Goal: Task Accomplishment & Management: Manage account settings

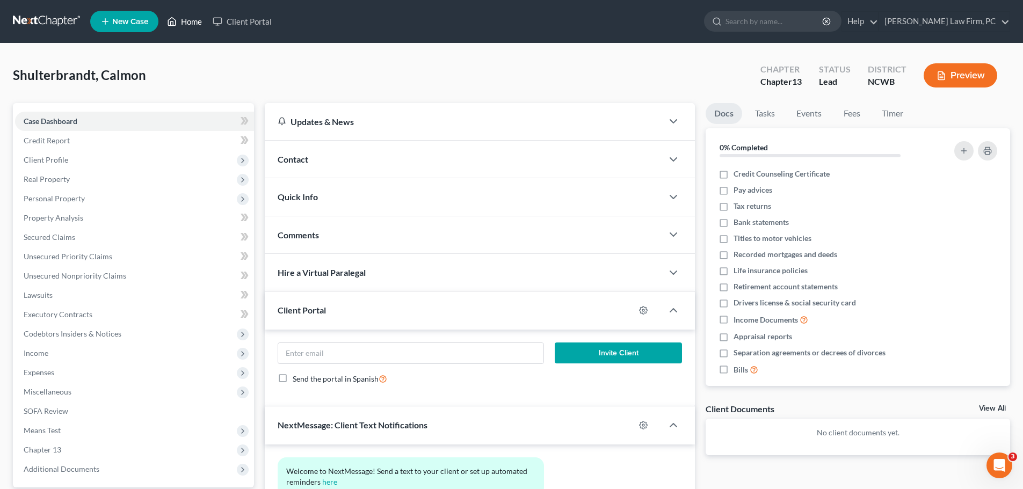
click at [190, 25] on link "Home" at bounding box center [185, 21] width 46 height 19
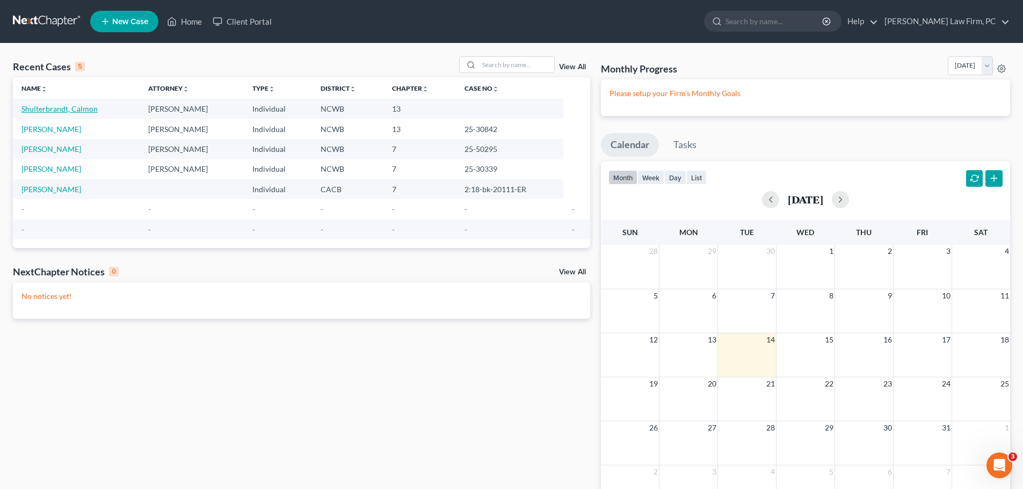
click at [80, 110] on link "Shulterbrandt, Calmon" at bounding box center [59, 108] width 76 height 9
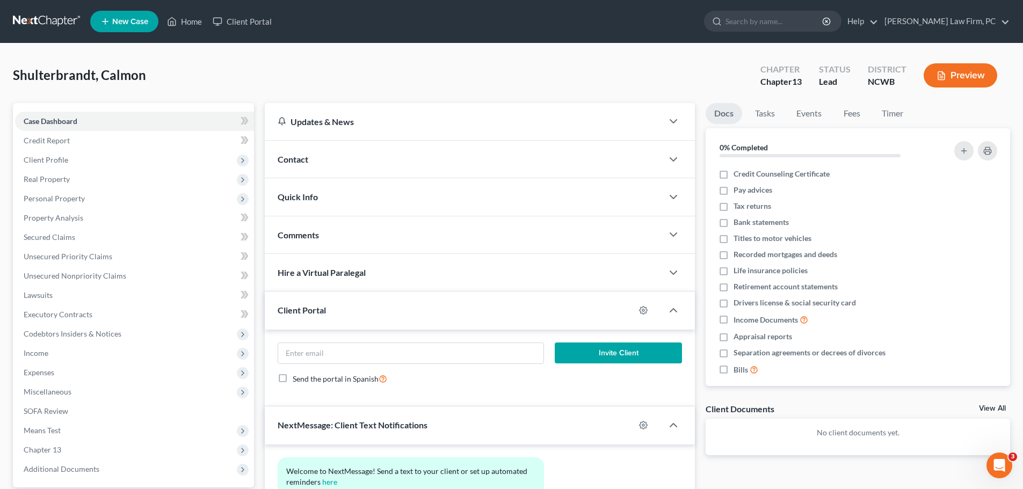
click at [647, 167] on div "Contact" at bounding box center [464, 159] width 398 height 37
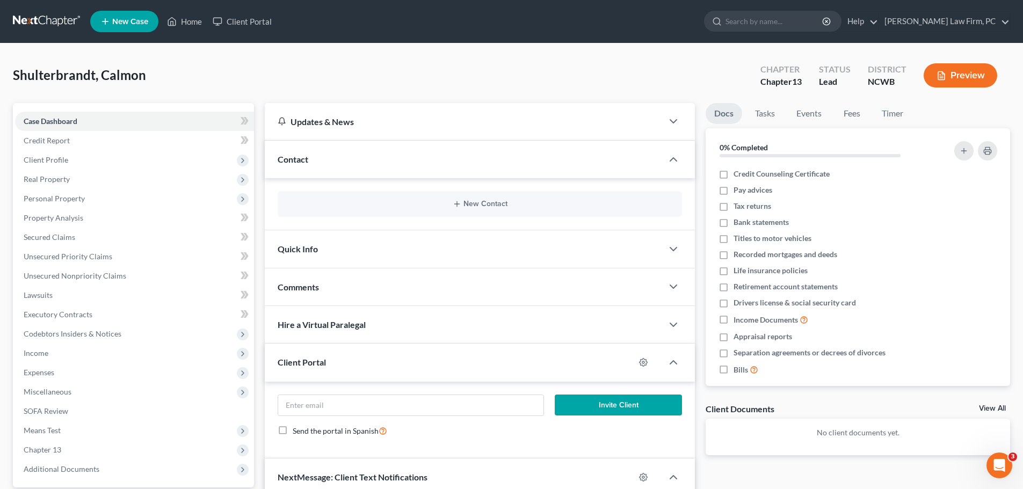
click at [647, 167] on div "Contact" at bounding box center [464, 159] width 398 height 37
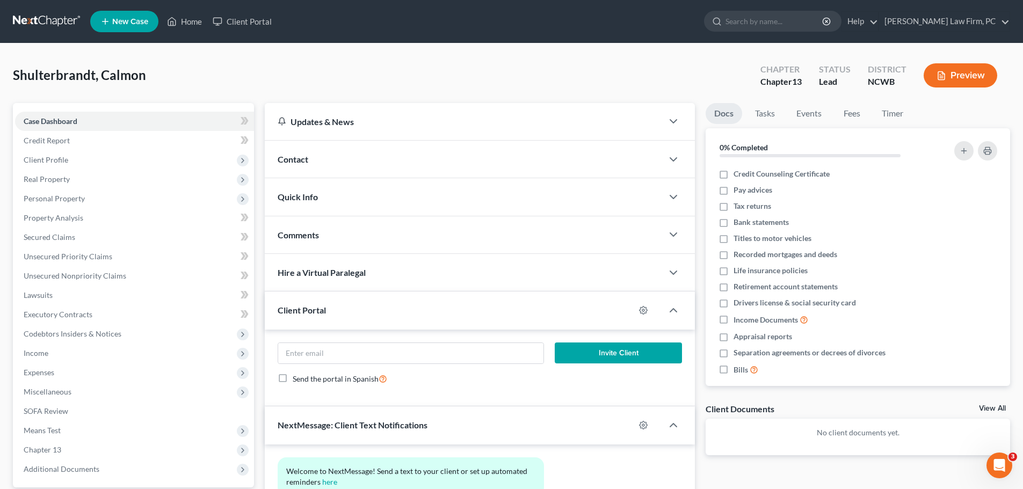
click at [645, 202] on div "Quick Info" at bounding box center [464, 196] width 398 height 37
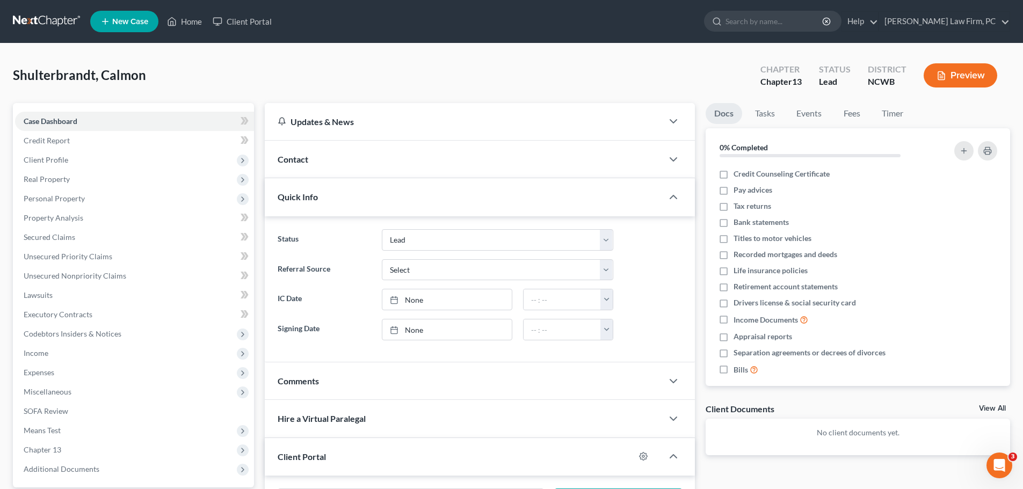
click at [645, 202] on div "Quick Info" at bounding box center [464, 196] width 398 height 37
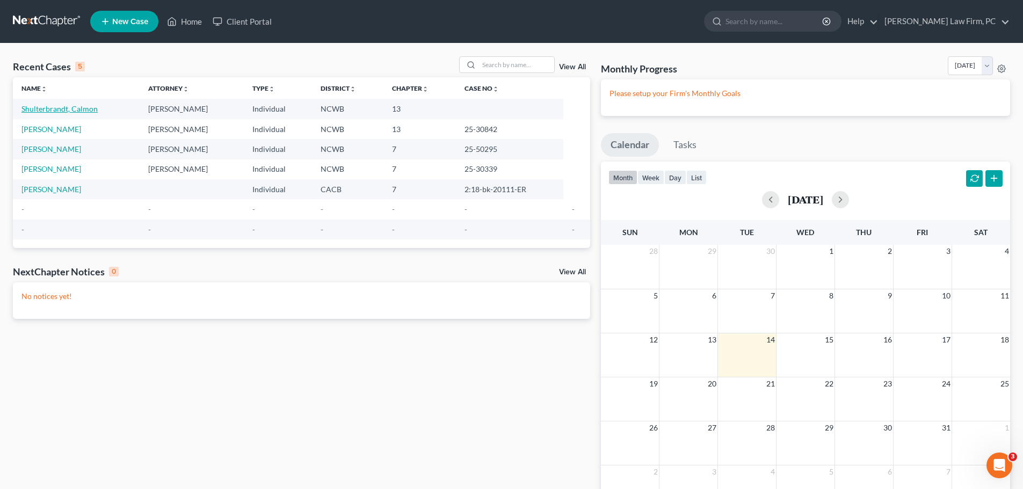
click at [91, 112] on link "Shulterbrandt, Calmon" at bounding box center [59, 108] width 76 height 9
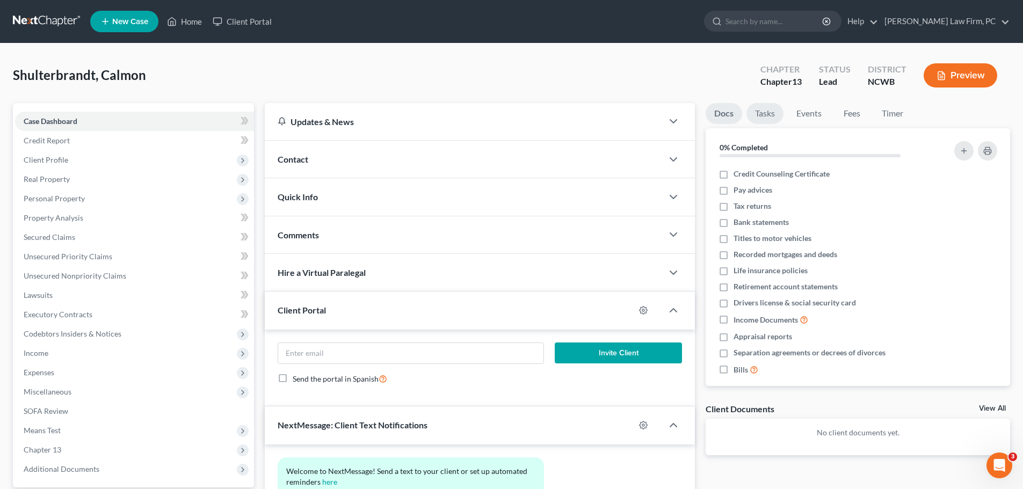
click at [764, 118] on link "Tasks" at bounding box center [764, 113] width 37 height 21
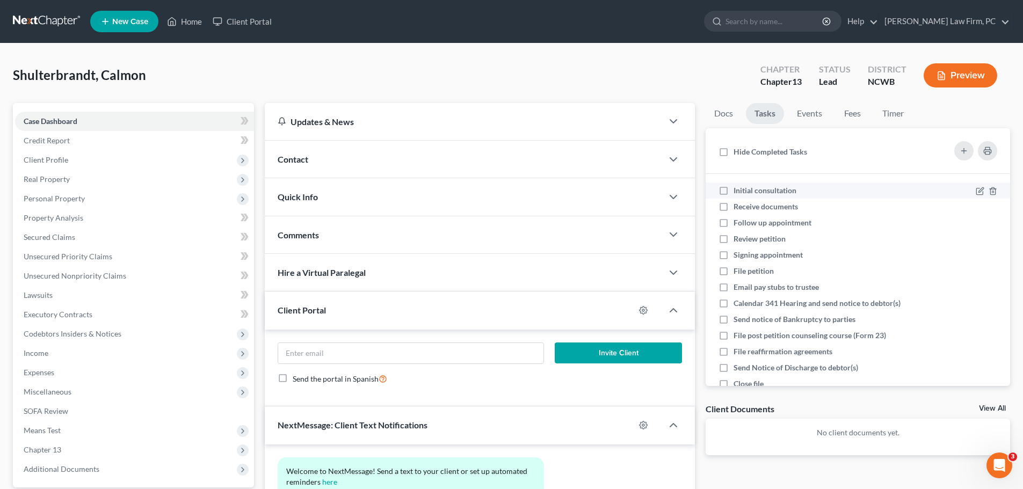
click at [733, 191] on label "Initial consultation" at bounding box center [768, 190] width 71 height 11
click at [738, 191] on input "Initial consultation" at bounding box center [741, 188] width 7 height 7
checkbox input "true"
click at [813, 118] on link "Events" at bounding box center [809, 113] width 42 height 21
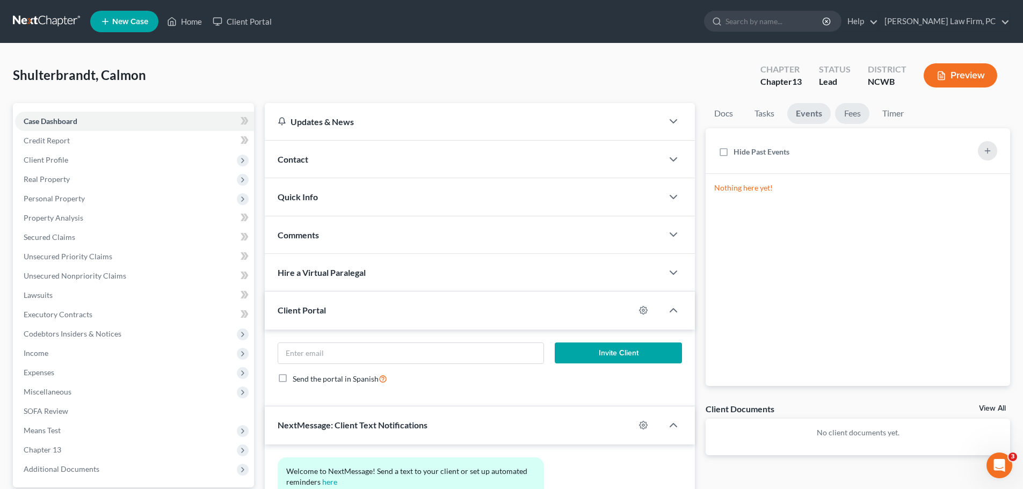
click at [840, 113] on link "Fees" at bounding box center [852, 113] width 34 height 21
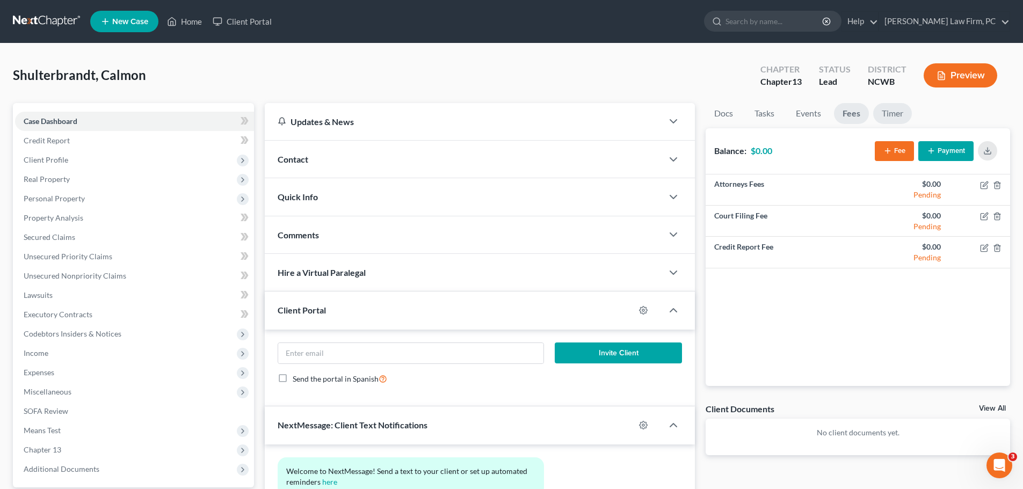
click at [887, 113] on link "Timer" at bounding box center [892, 113] width 39 height 21
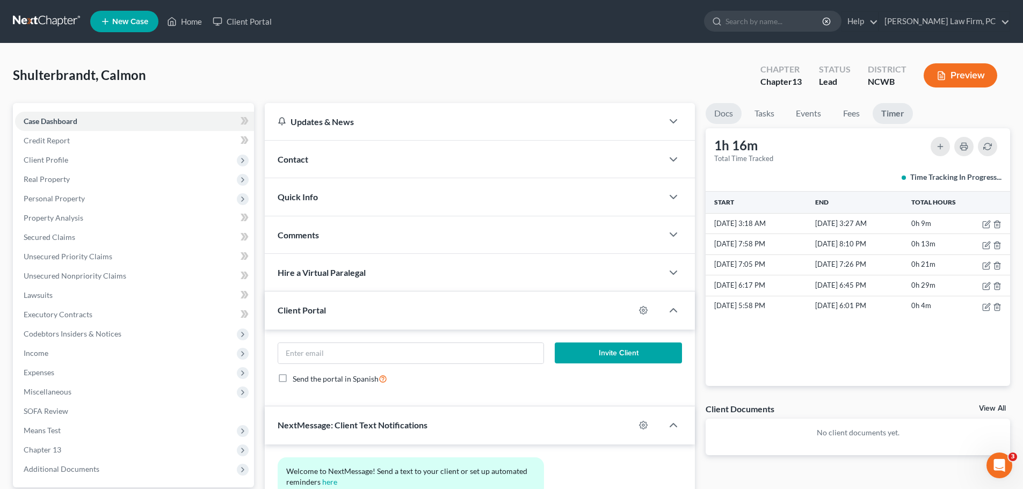
click at [726, 116] on link "Docs" at bounding box center [723, 113] width 36 height 21
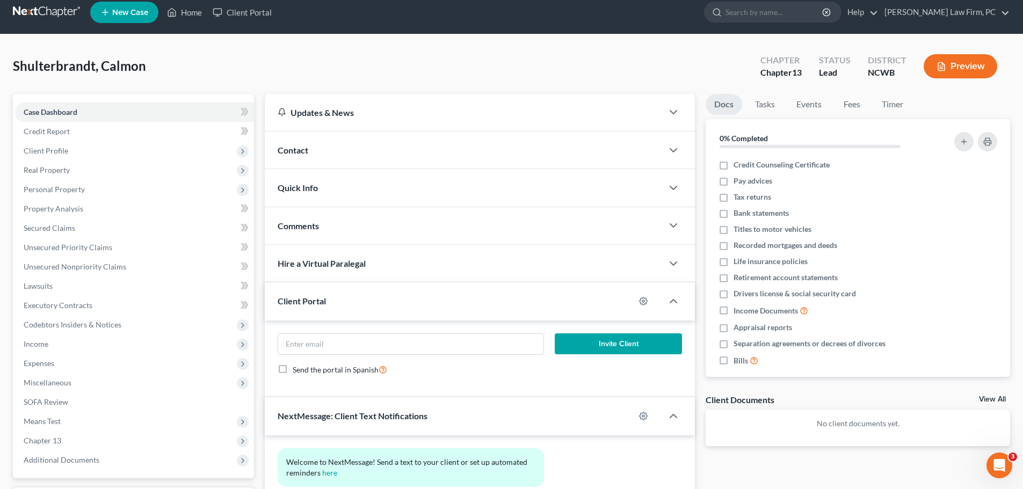
scroll to position [8, 0]
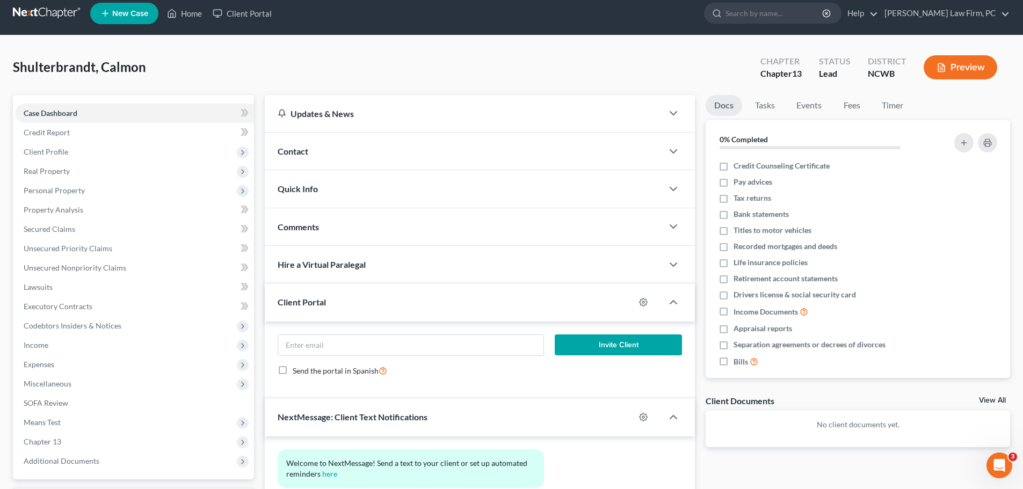
click at [510, 196] on div "Quick Info" at bounding box center [464, 188] width 398 height 37
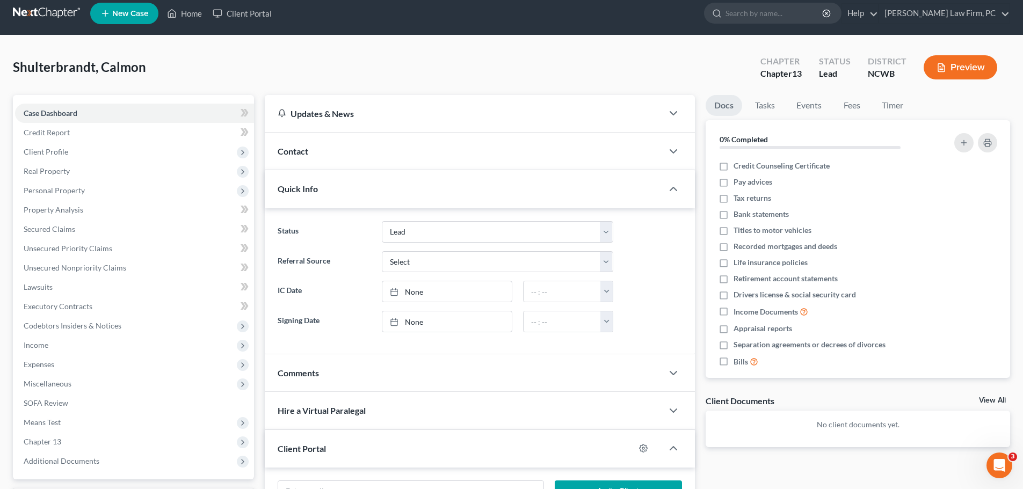
click at [512, 196] on div "Quick Info" at bounding box center [464, 188] width 398 height 37
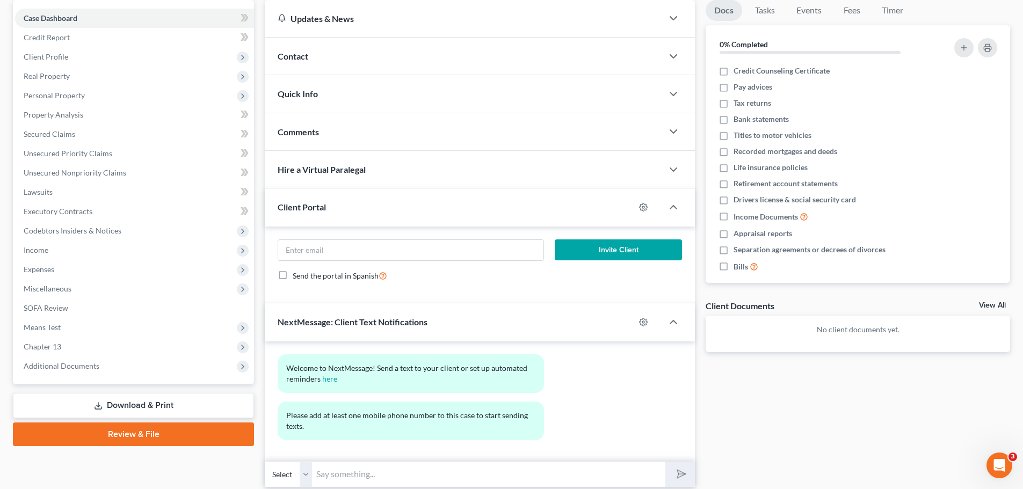
scroll to position [142, 0]
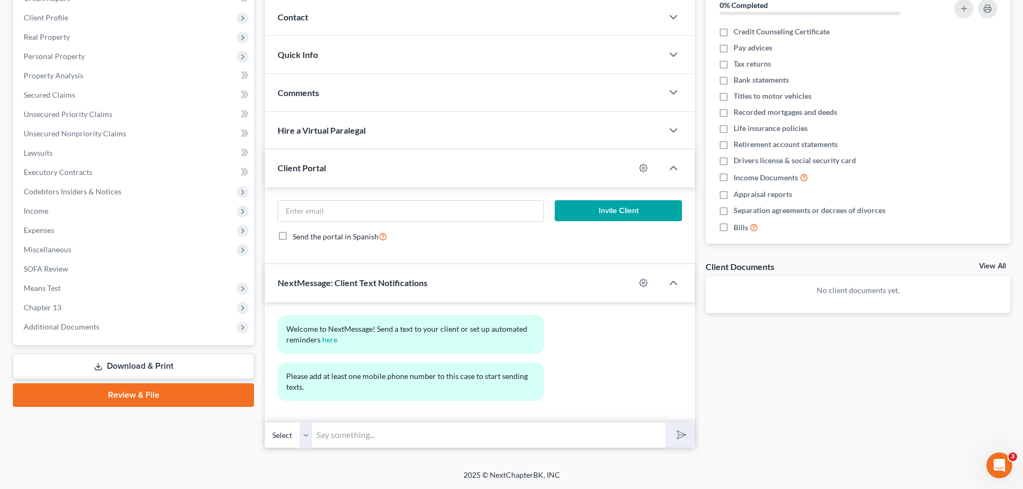
click at [991, 265] on link "View All" at bounding box center [992, 266] width 27 height 8
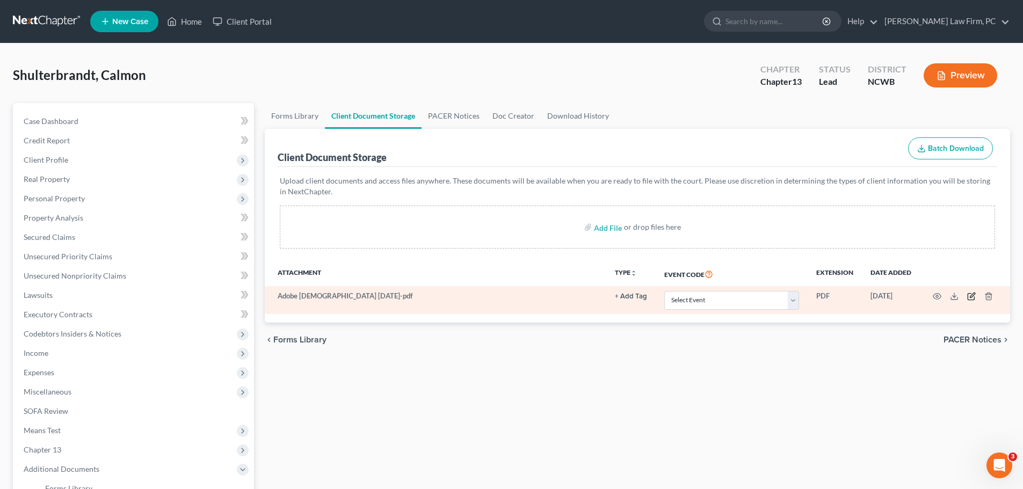
click at [969, 296] on icon "button" at bounding box center [971, 296] width 9 height 9
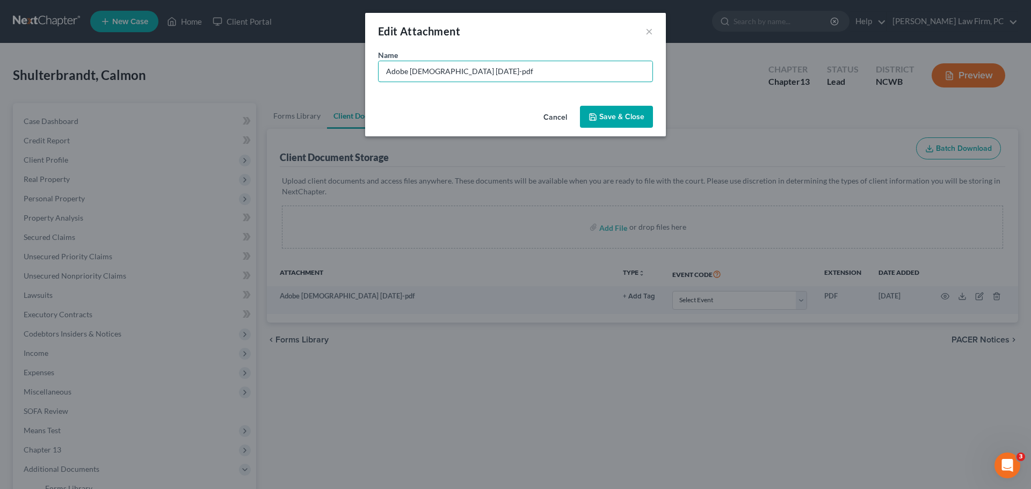
drag, startPoint x: 503, startPoint y: 67, endPoint x: 324, endPoint y: 81, distance: 179.8
click at [324, 81] on div "Edit Attachment × Name * Adobe Scan Oct 14, 2025-pdf Cancel Save & Close" at bounding box center [515, 244] width 1031 height 489
type input "Client Intake_10.13.25"
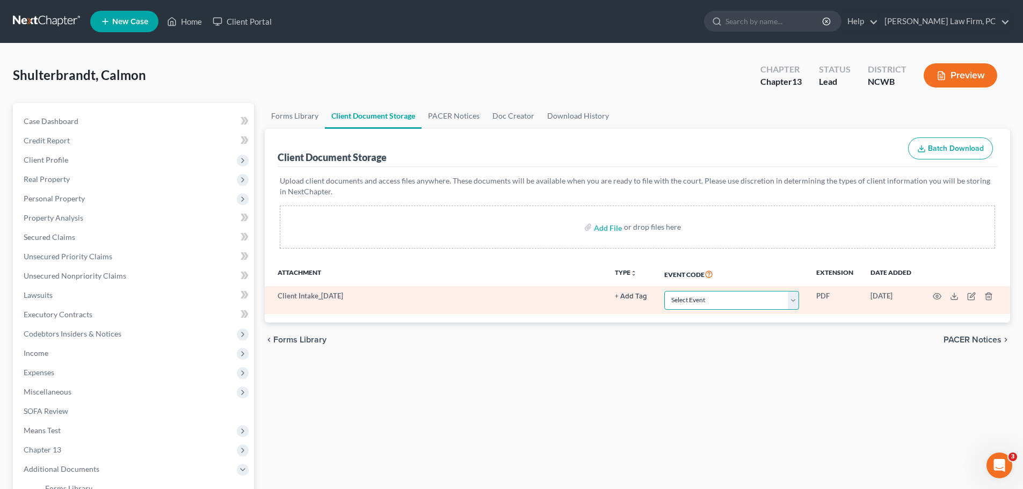
click at [797, 304] on select "Select Event Certificate of Credit Counseling Employee Income Records Pay Filin…" at bounding box center [731, 300] width 135 height 19
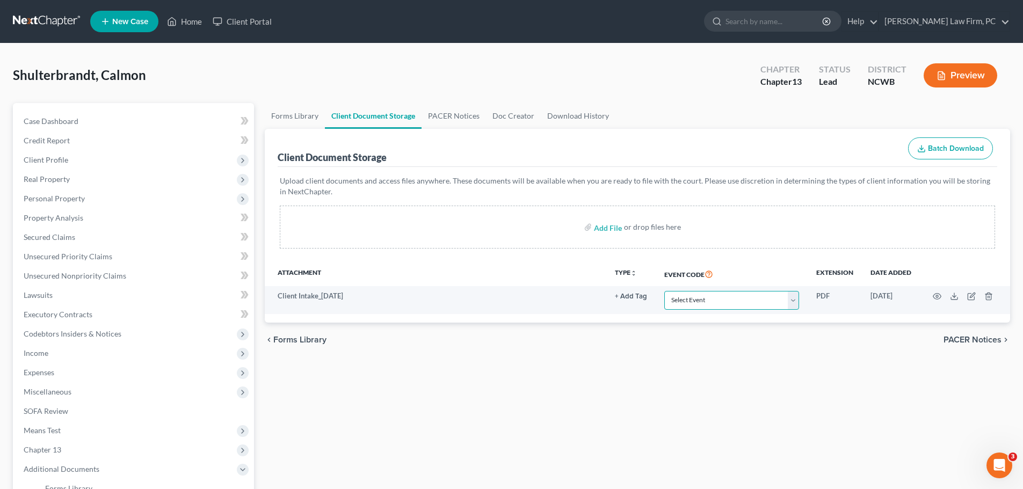
click at [664, 291] on select "Select Event Certificate of Credit Counseling Employee Income Records Pay Filin…" at bounding box center [731, 300] width 135 height 19
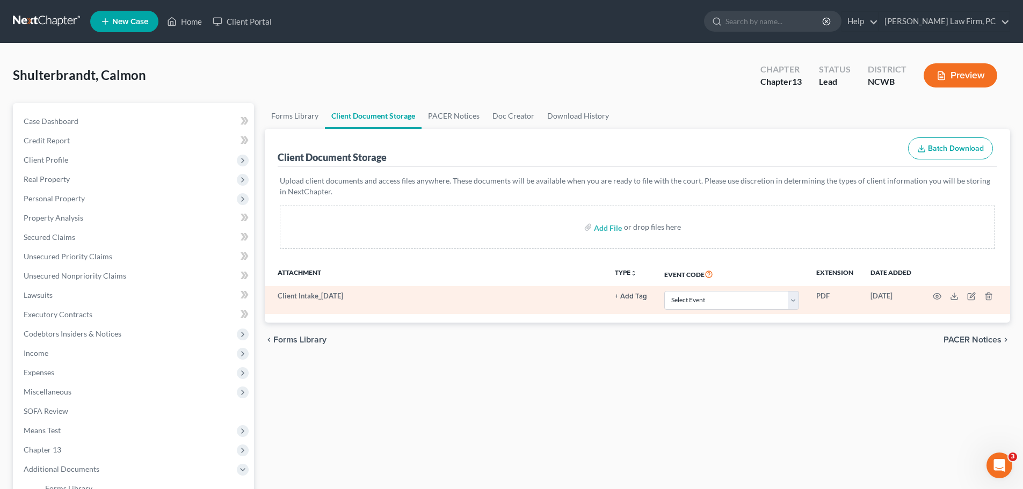
click at [619, 296] on button "+ Add Tag" at bounding box center [631, 296] width 32 height 7
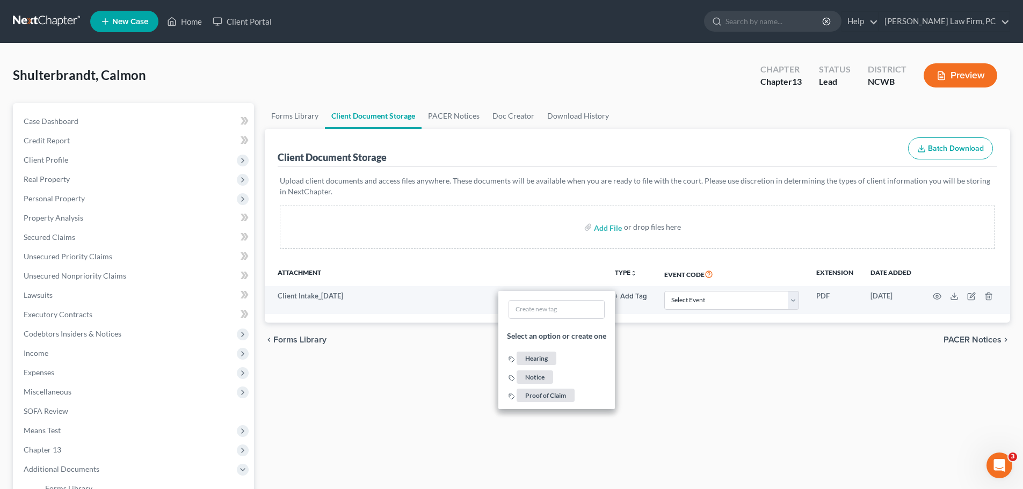
click at [589, 240] on div "Add File or drop files here" at bounding box center [637, 227] width 715 height 43
